Goal: Navigation & Orientation: Find specific page/section

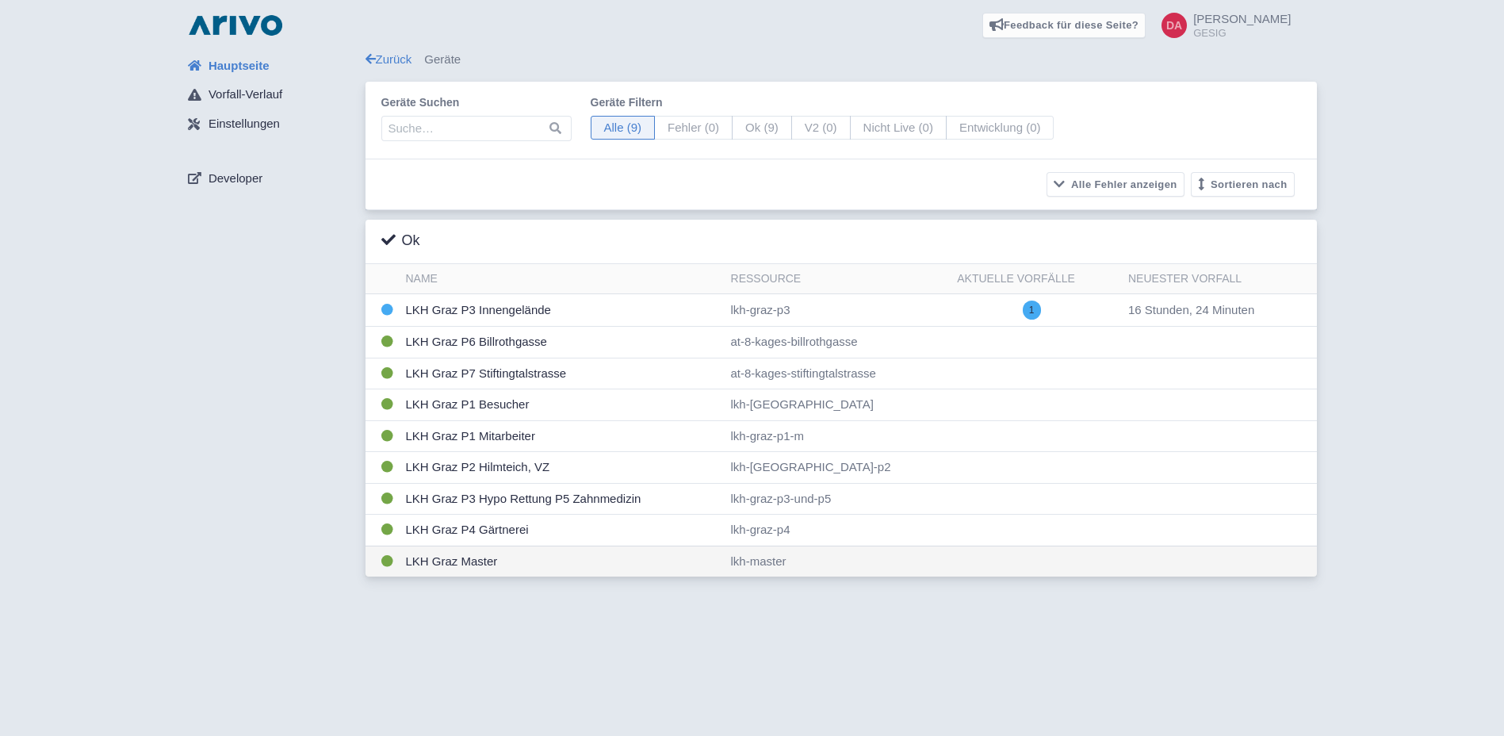
click at [619, 568] on td "LKH Graz Master" at bounding box center [562, 560] width 325 height 31
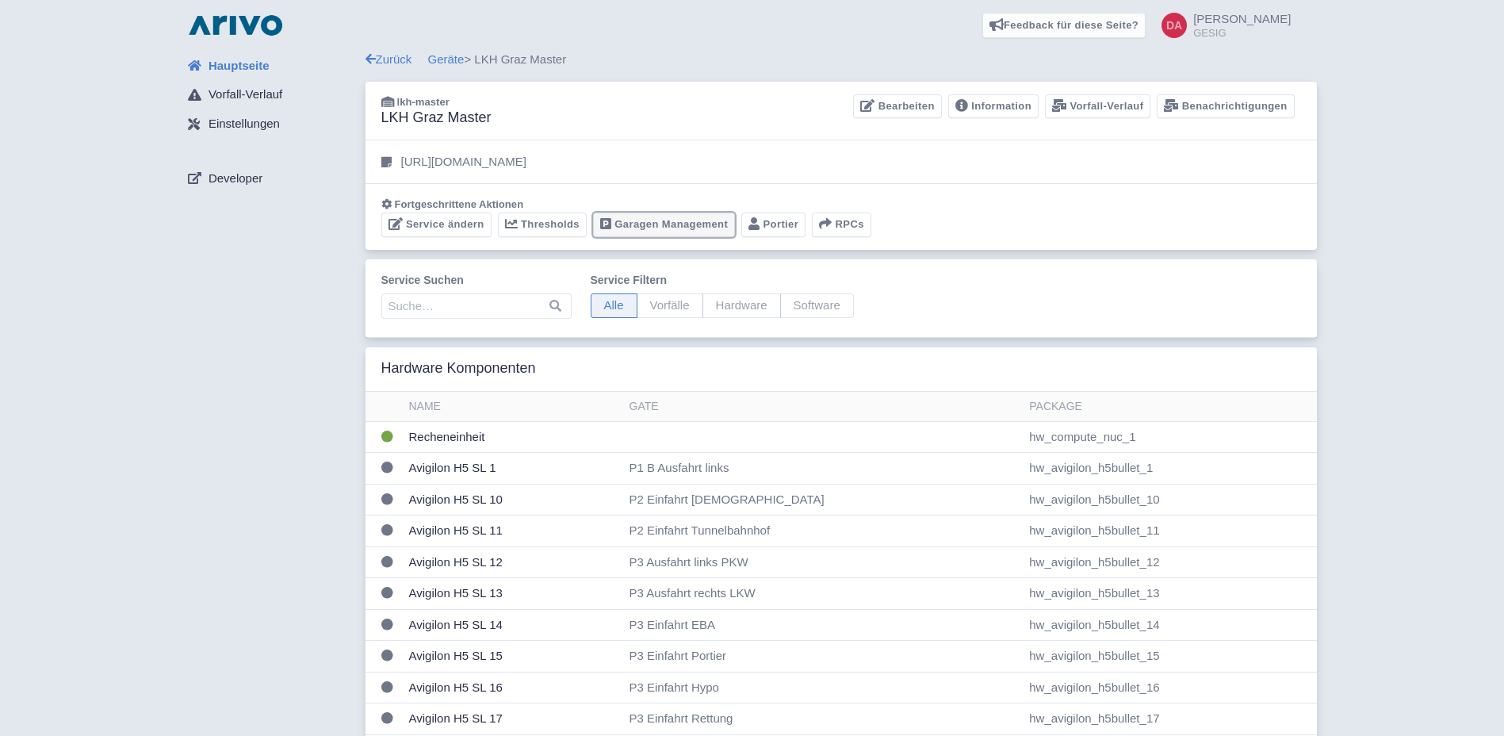
click at [666, 228] on link "Garagen Management" at bounding box center [664, 224] width 142 height 25
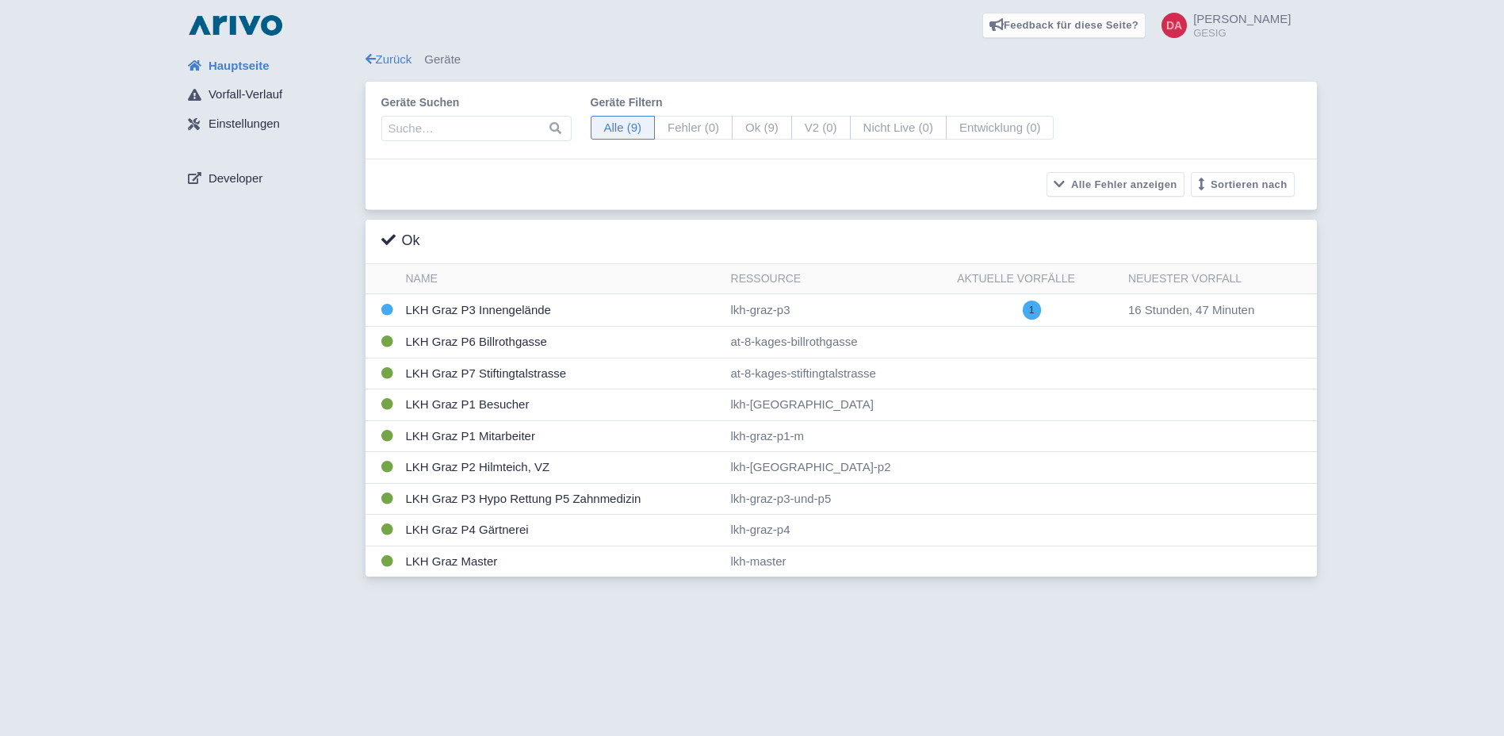
click at [246, 66] on span "Hauptseite" at bounding box center [238, 66] width 61 height 18
click at [475, 553] on td "LKH Graz Master" at bounding box center [562, 560] width 325 height 31
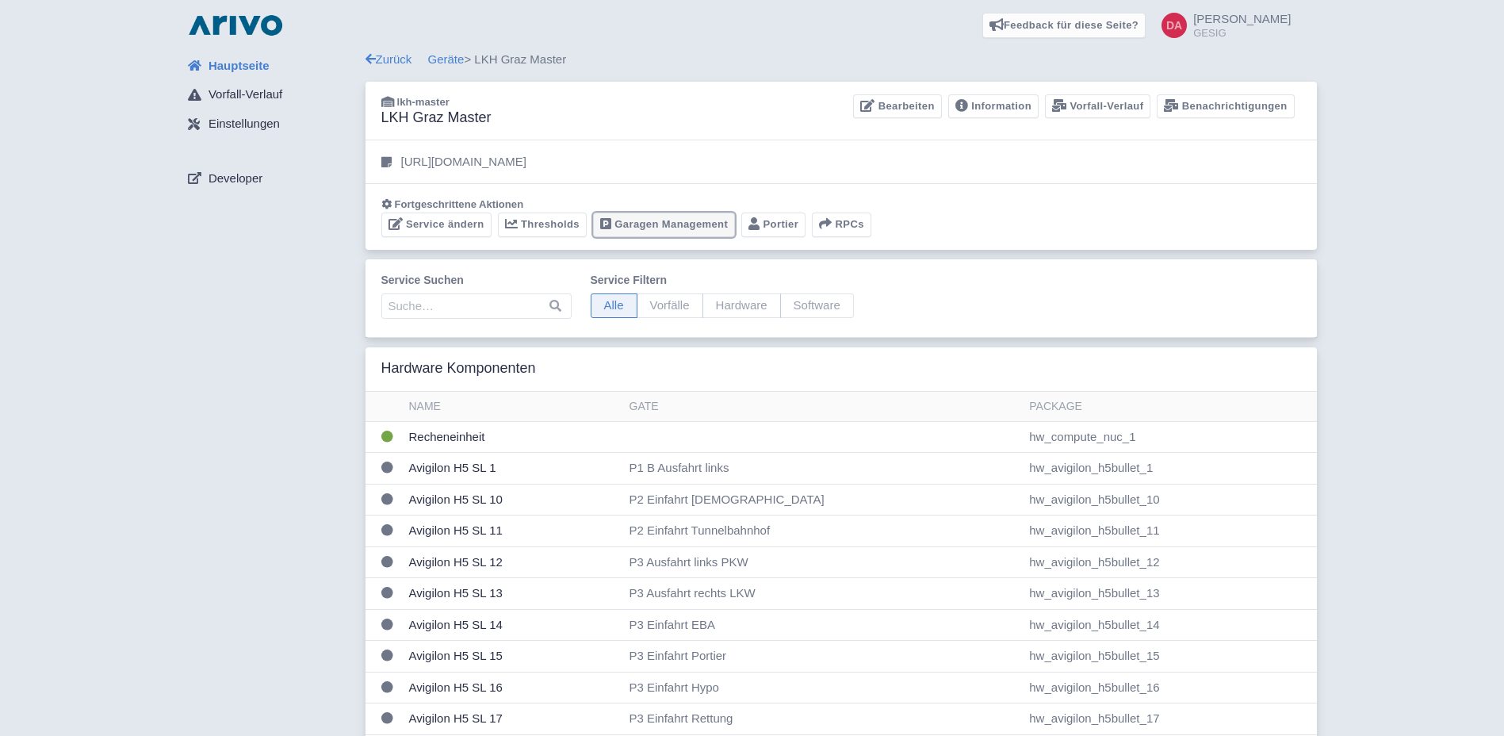
click at [663, 226] on link "Garagen Management" at bounding box center [664, 224] width 142 height 25
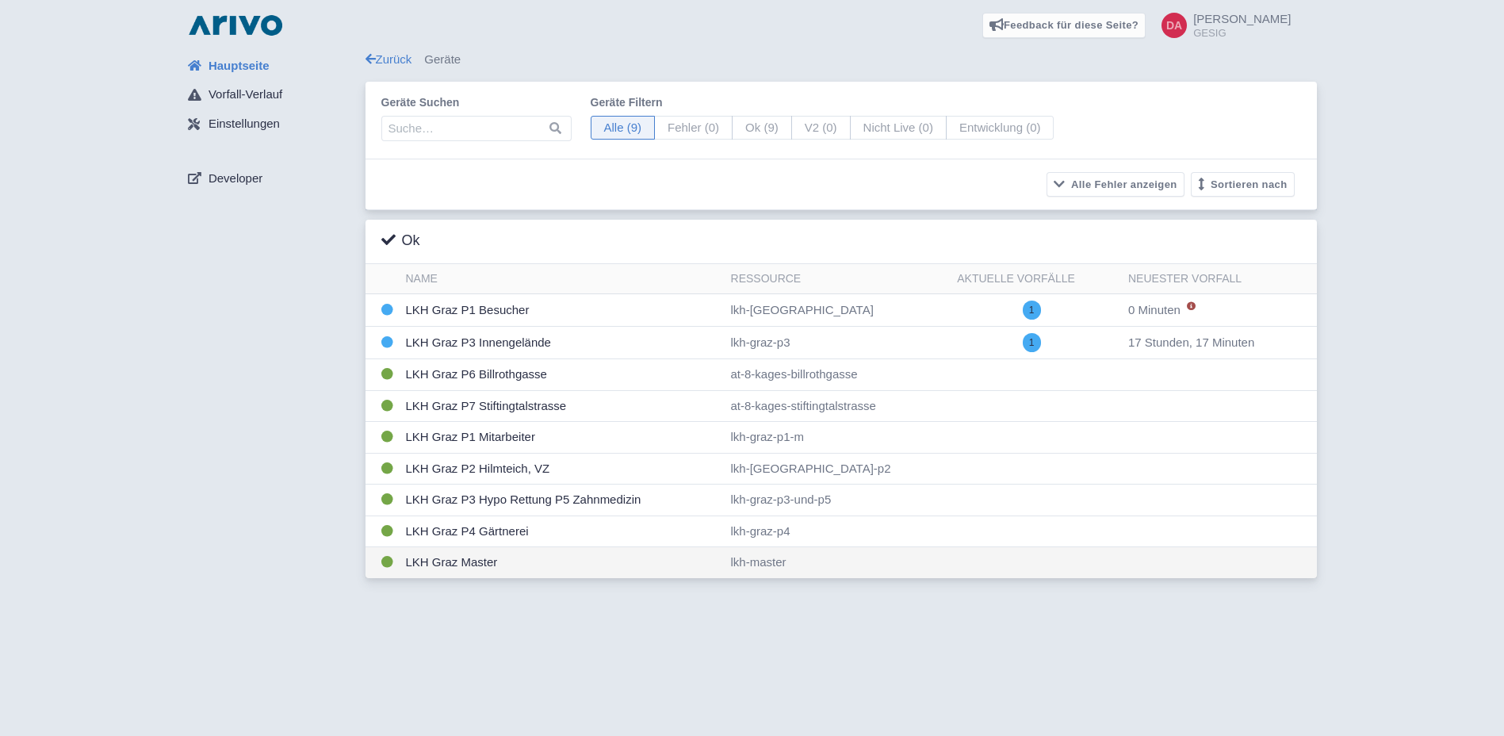
click at [521, 568] on td "LKH Graz Master" at bounding box center [562, 562] width 325 height 31
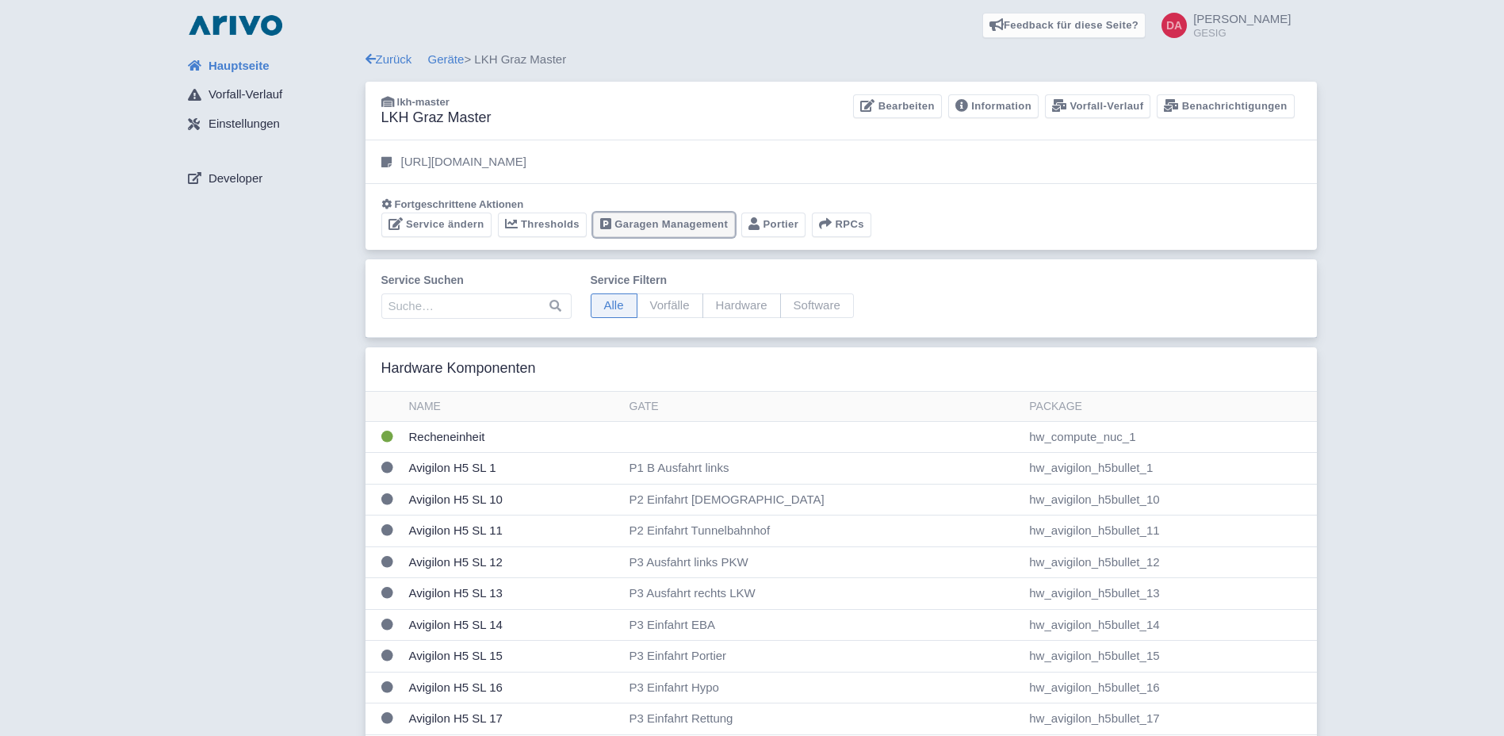
click at [694, 228] on link "Garagen Management" at bounding box center [664, 224] width 142 height 25
